Goal: Information Seeking & Learning: Check status

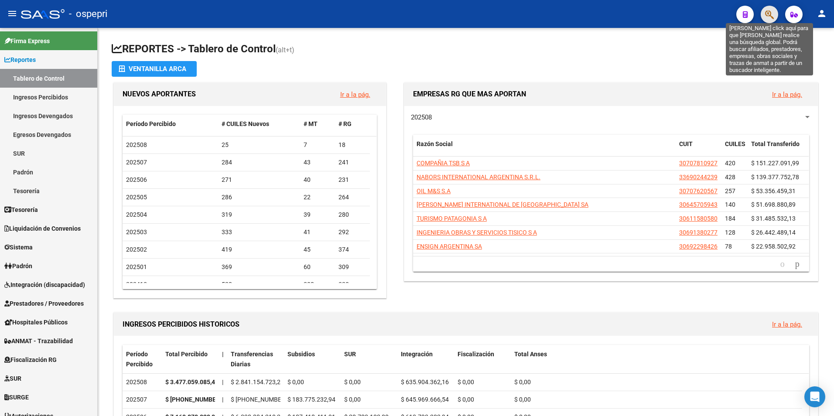
click at [773, 17] on icon "button" at bounding box center [769, 15] width 9 height 10
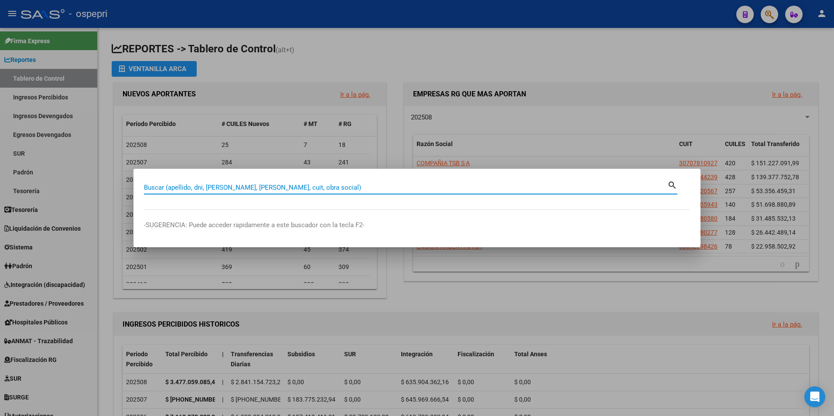
click at [270, 187] on input "Buscar (apellido, dni, [PERSON_NAME], [PERSON_NAME], cuit, obra social)" at bounding box center [405, 188] width 523 height 8
type input "22089794"
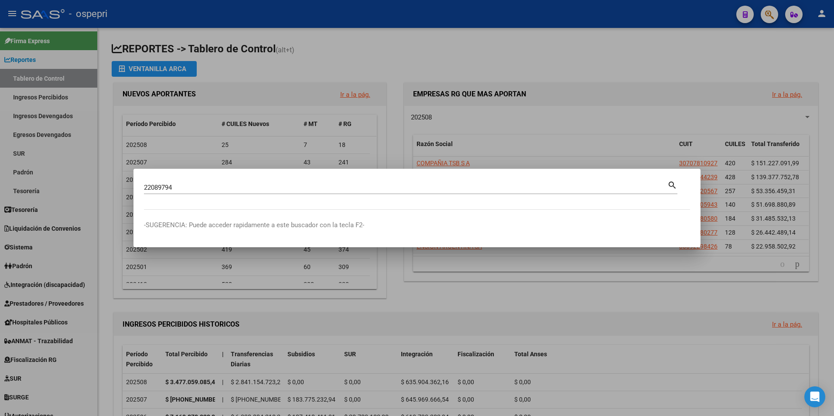
click at [669, 186] on mat-icon "search" at bounding box center [672, 184] width 10 height 10
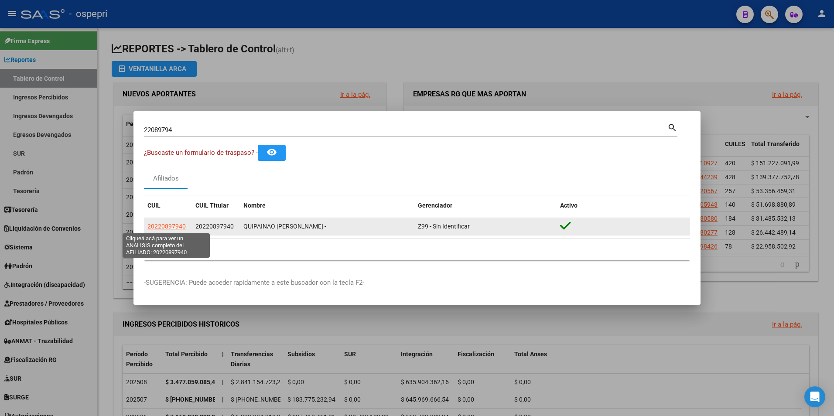
click at [161, 225] on span "20220897940" at bounding box center [166, 226] width 38 height 7
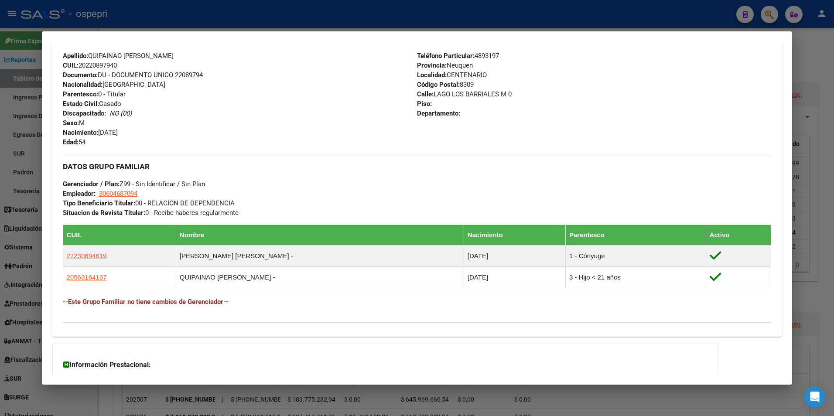
scroll to position [382, 0]
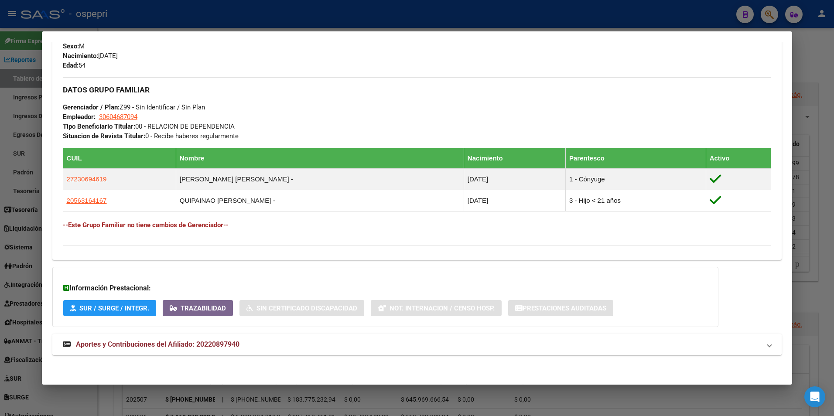
click at [201, 346] on span "Aportes y Contribuciones del Afiliado: 20220897940" at bounding box center [157, 344] width 163 height 8
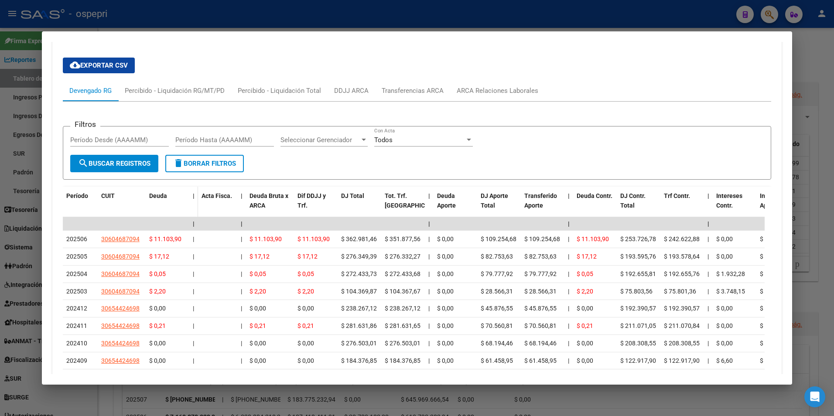
scroll to position [731, 0]
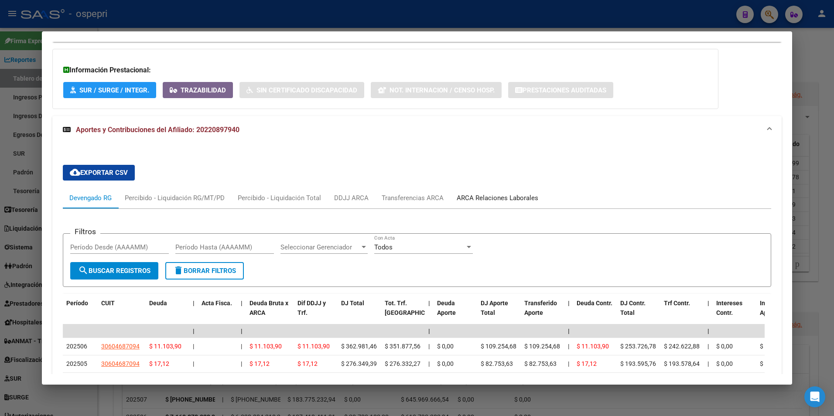
click at [483, 198] on div "ARCA Relaciones Laborales" at bounding box center [497, 198] width 82 height 10
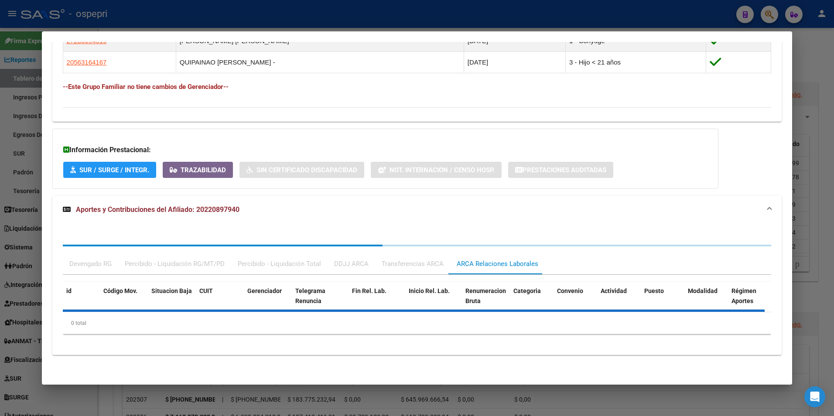
scroll to position [600, 0]
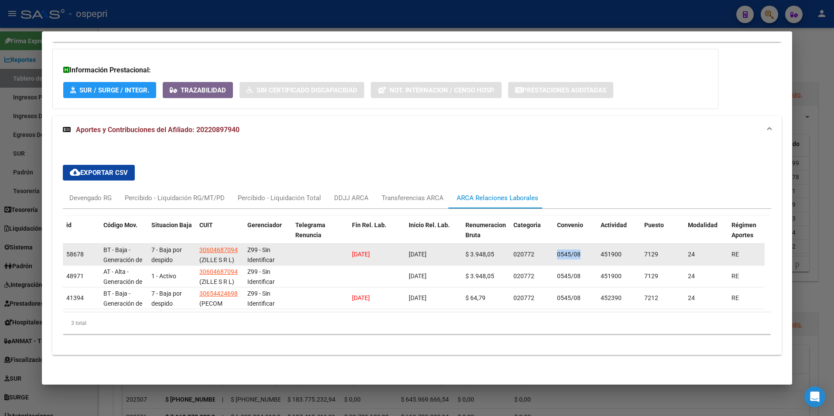
drag, startPoint x: 556, startPoint y: 254, endPoint x: 593, endPoint y: 254, distance: 36.6
click at [593, 254] on div "0545/08" at bounding box center [575, 254] width 37 height 10
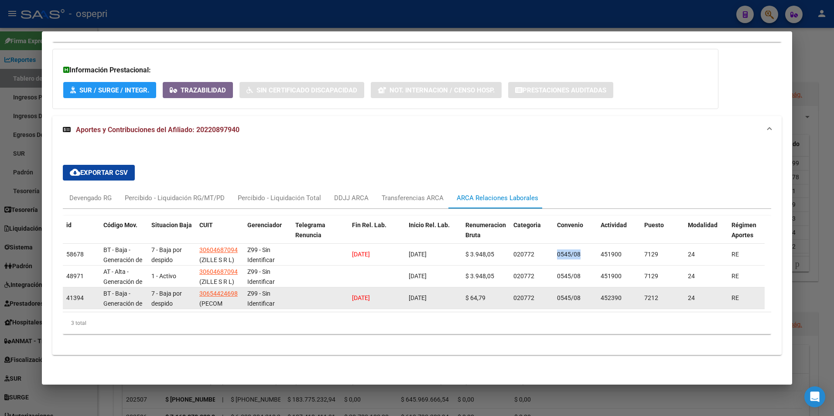
scroll to position [606, 0]
drag, startPoint x: 551, startPoint y: 288, endPoint x: 582, endPoint y: 289, distance: 31.4
click at [582, 289] on div "41394 BT - Baja - Generación de Clave 7 - Baja por despido 30654424698 (PECOM S…" at bounding box center [604, 298] width 1083 height 22
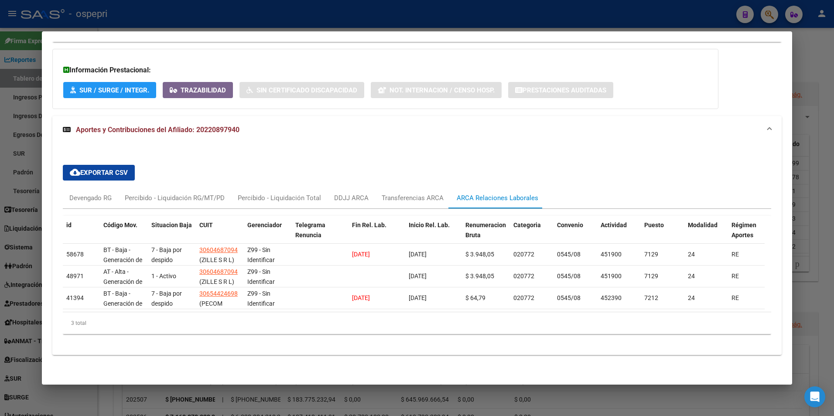
click at [655, 320] on div "3 total" at bounding box center [417, 323] width 708 height 22
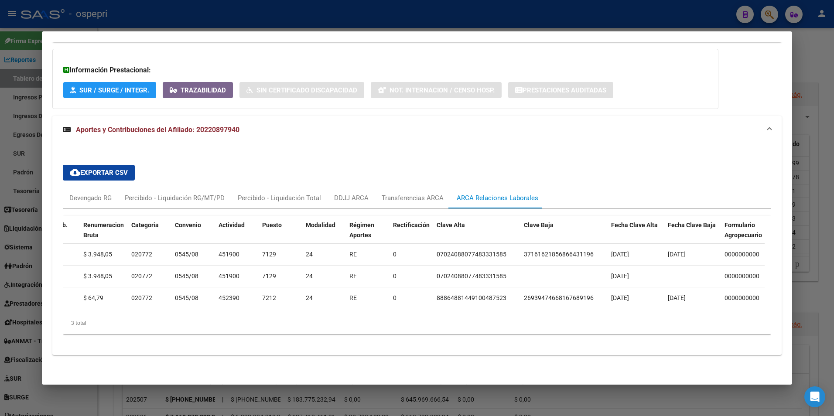
scroll to position [0, 0]
